Goal: Find specific page/section: Find specific page/section

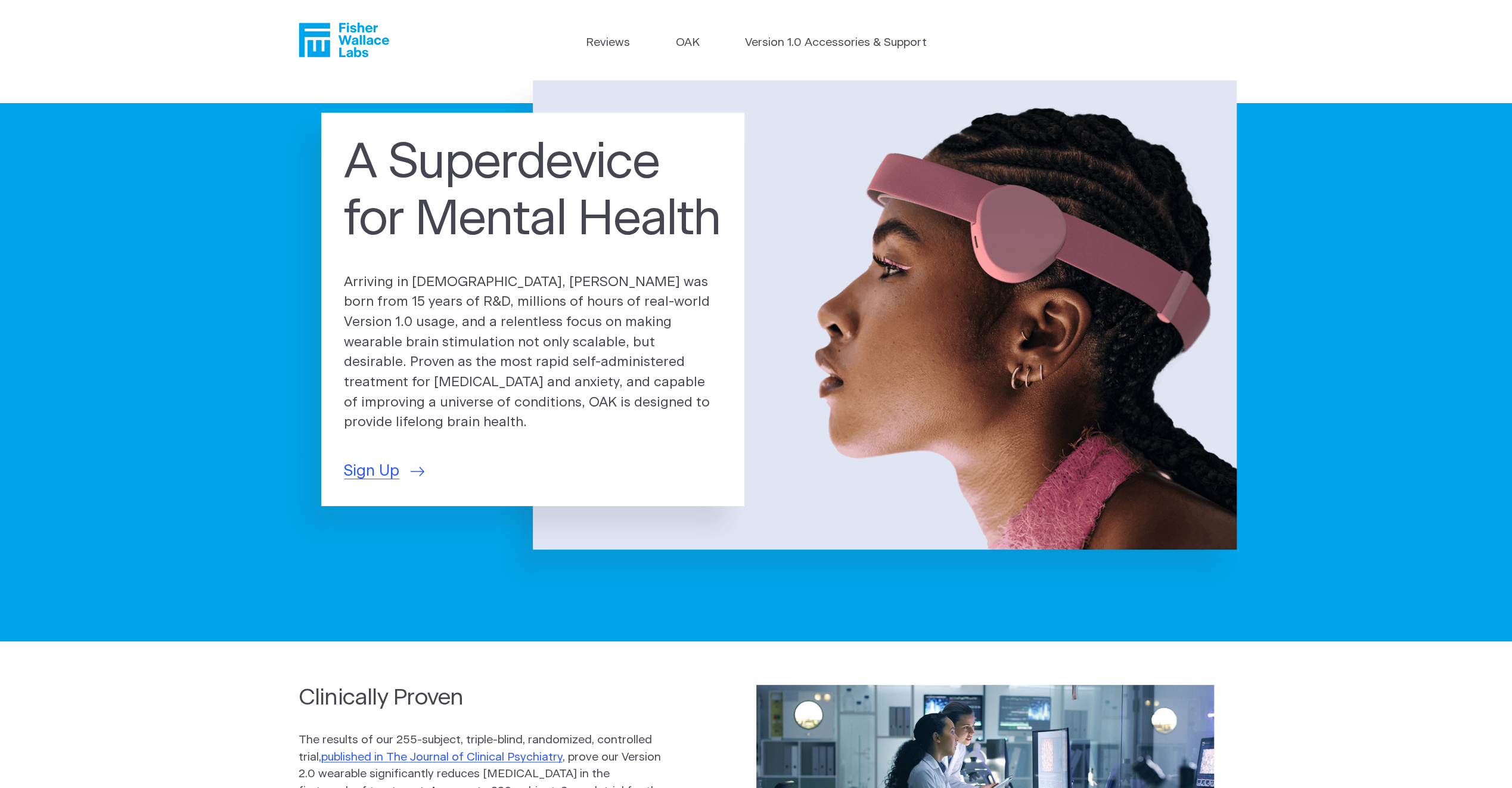
click at [674, 46] on ul "Reviews [GEOGRAPHIC_DATA] Version 1.0 Accessories & Support" at bounding box center [756, 45] width 341 height 22
drag, startPoint x: 194, startPoint y: 455, endPoint x: 304, endPoint y: -44, distance: 511.0
click at [691, 44] on link "OAK" at bounding box center [687, 42] width 24 height 17
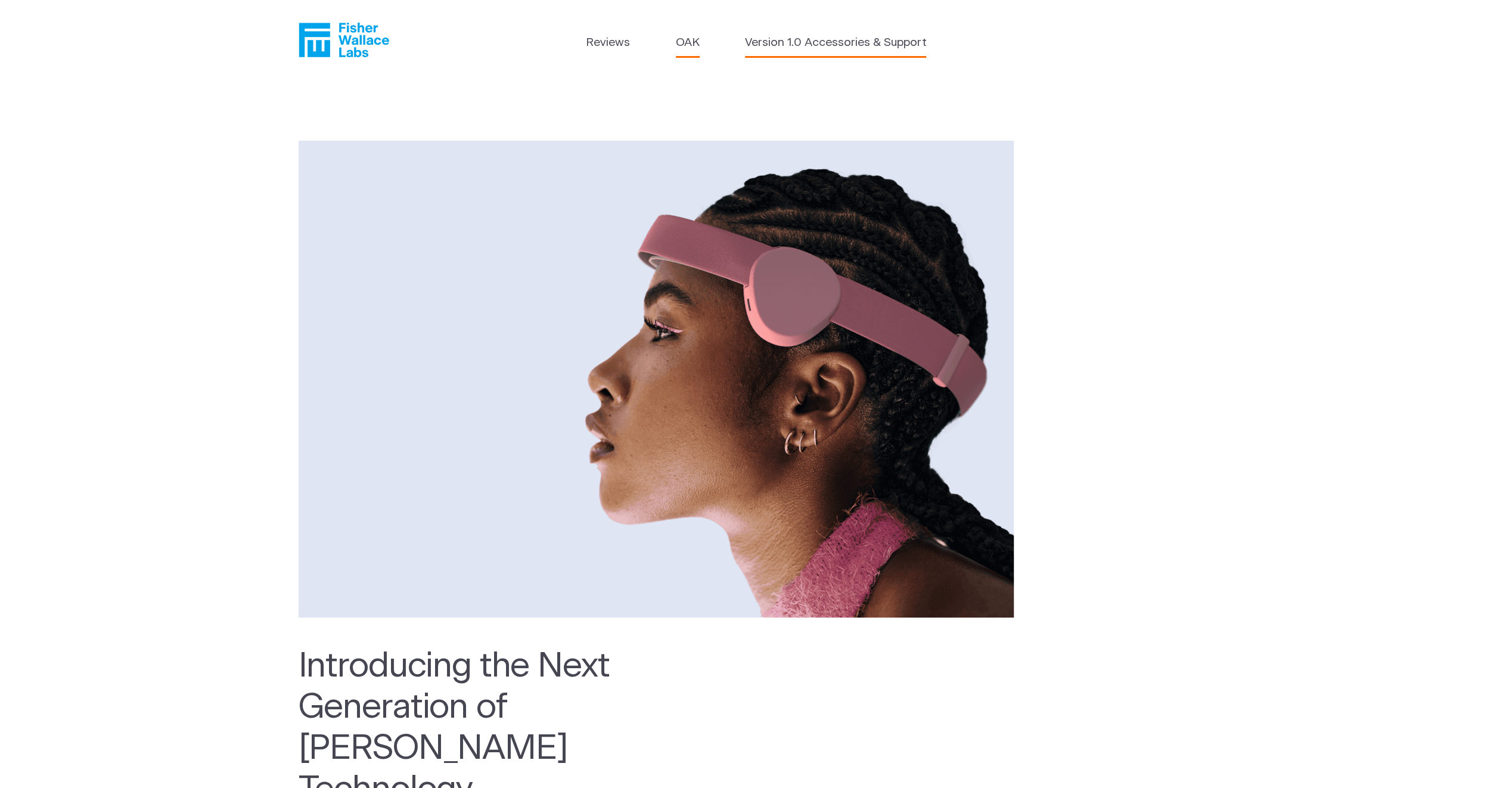
click at [817, 40] on link "Version 1.0 Accessories & Support" at bounding box center [835, 42] width 181 height 17
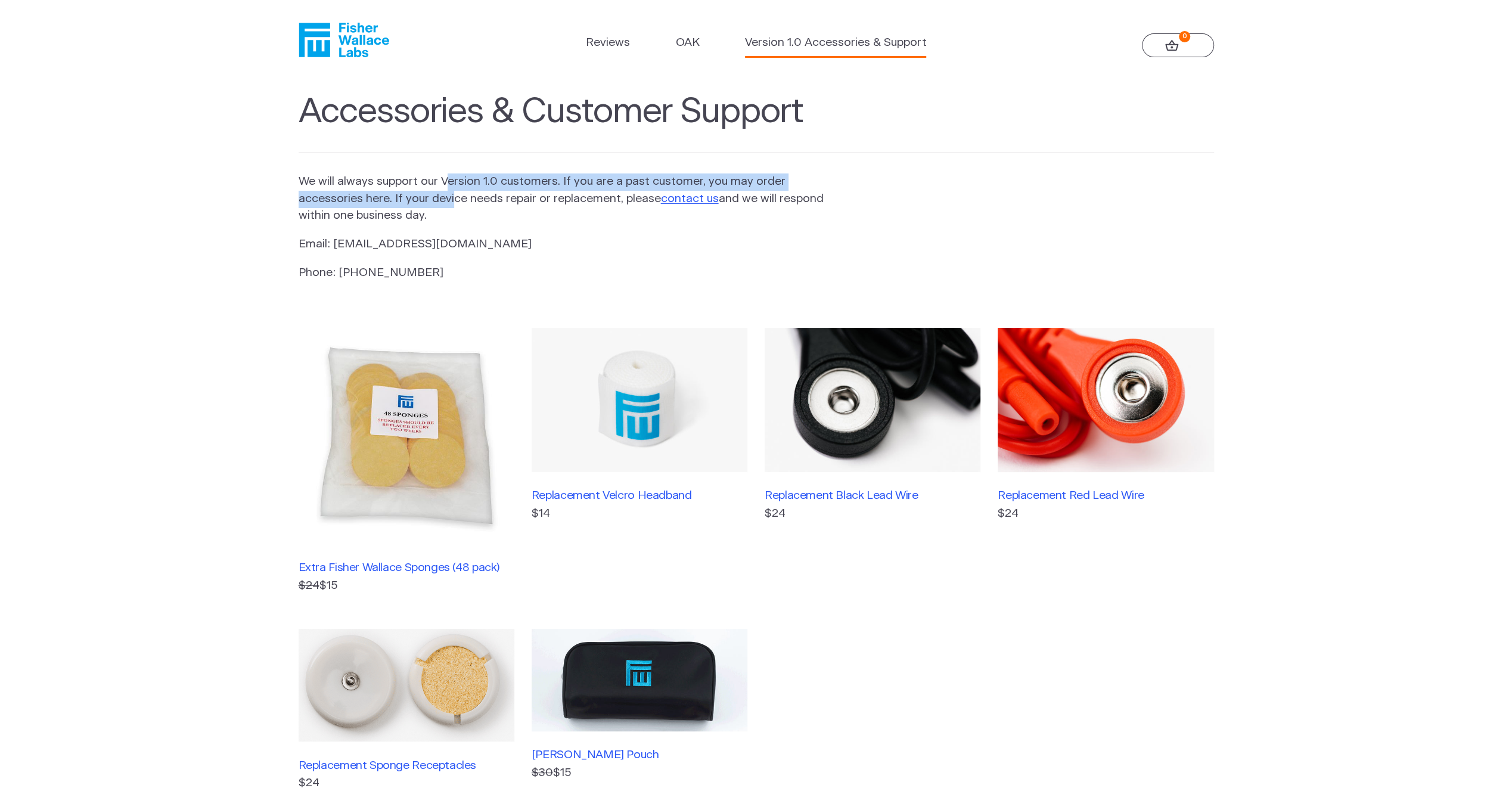
drag, startPoint x: 451, startPoint y: 175, endPoint x: 451, endPoint y: 205, distance: 30.0
click at [451, 205] on p "We will always support our Version 1.0 customers. If you are a past customer, y…" at bounding box center [562, 199] width 527 height 51
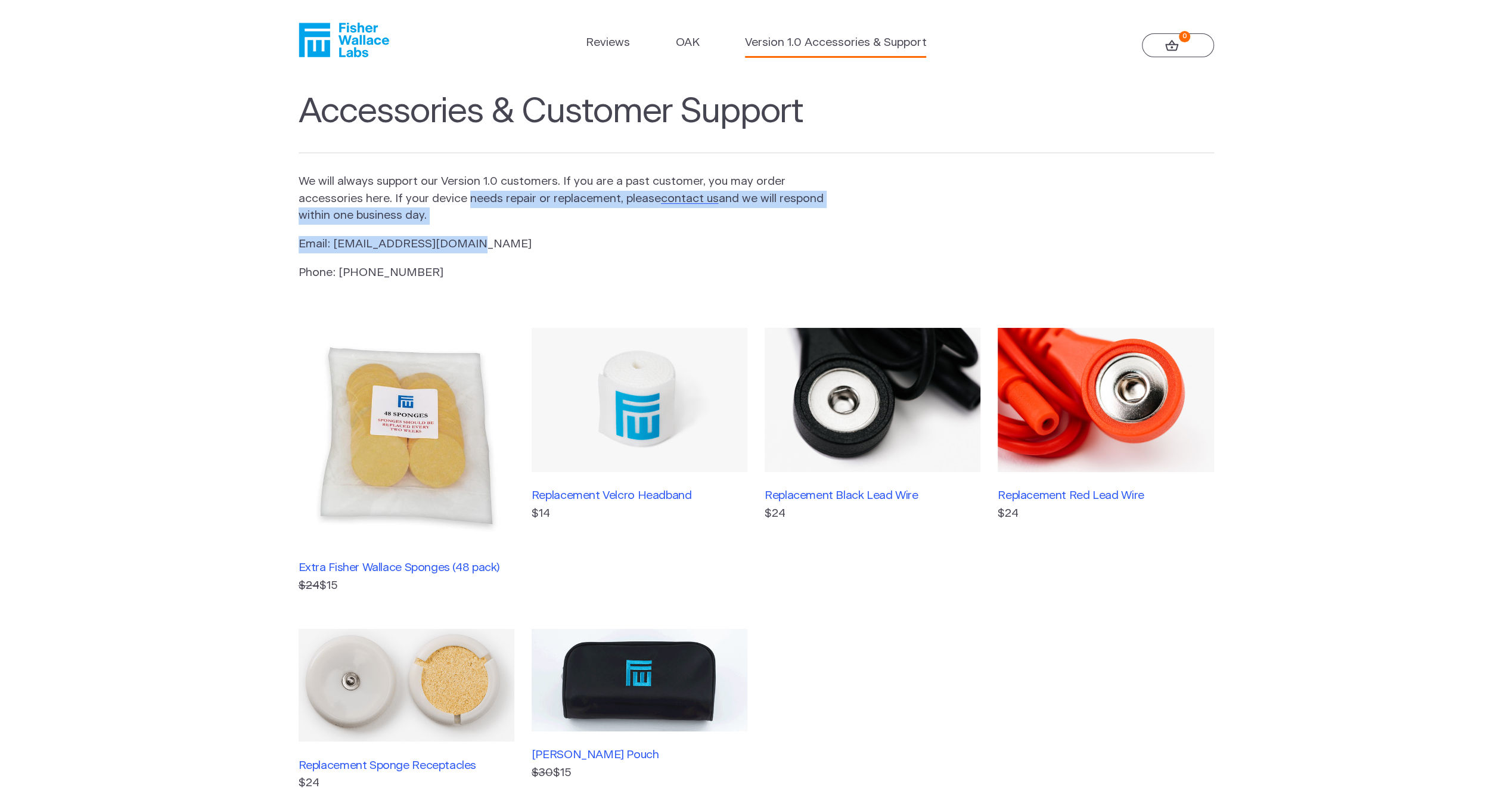
drag, startPoint x: 487, startPoint y: 225, endPoint x: 466, endPoint y: 190, distance: 40.8
click at [466, 190] on section "Accessories & Customer Support We will always support our Version 1.0 customers…" at bounding box center [756, 481] width 1512 height 803
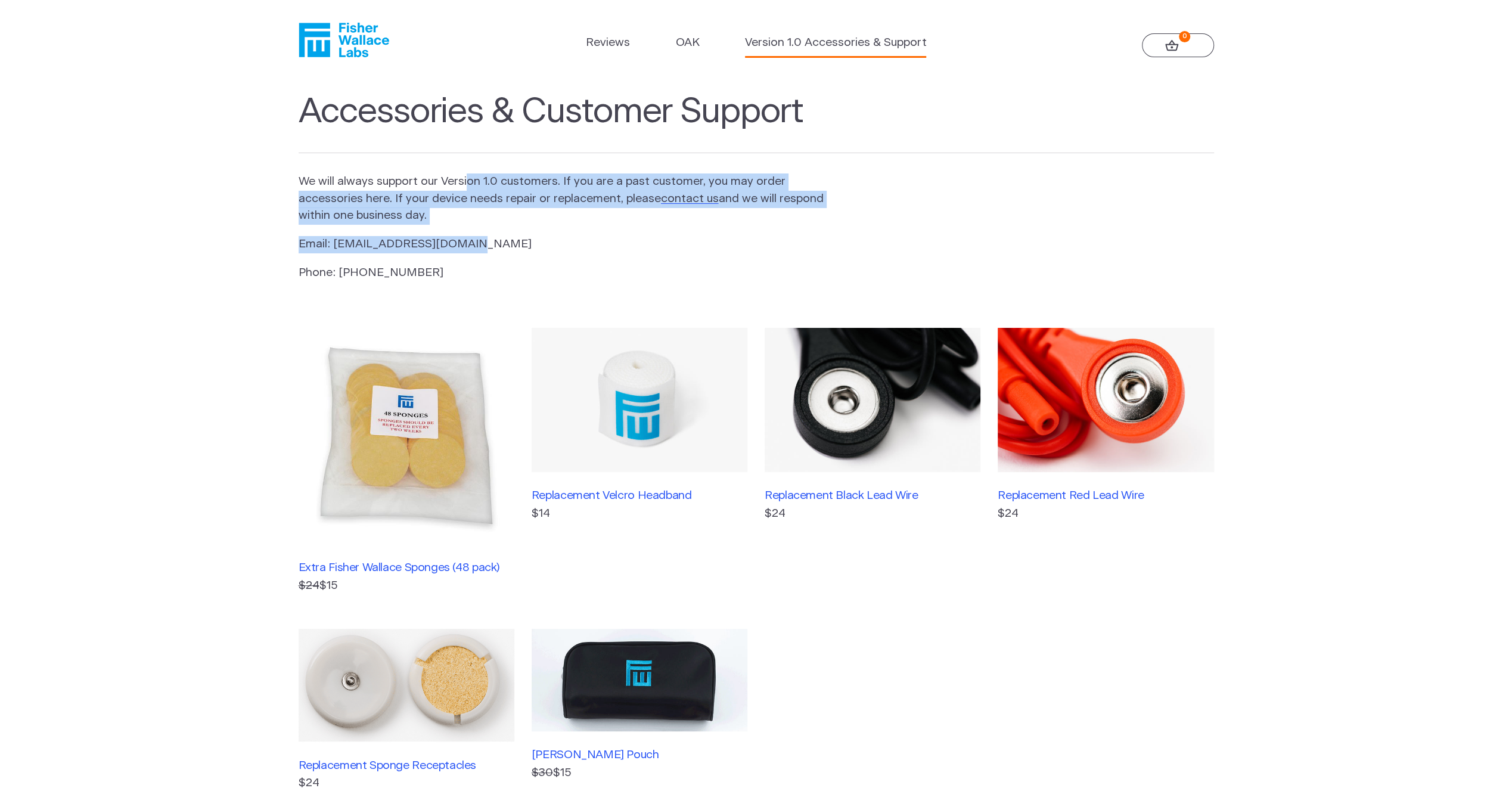
click at [466, 190] on p "We will always support our Version 1.0 customers. If you are a past customer, y…" at bounding box center [562, 199] width 527 height 51
